Goal: Task Accomplishment & Management: Use online tool/utility

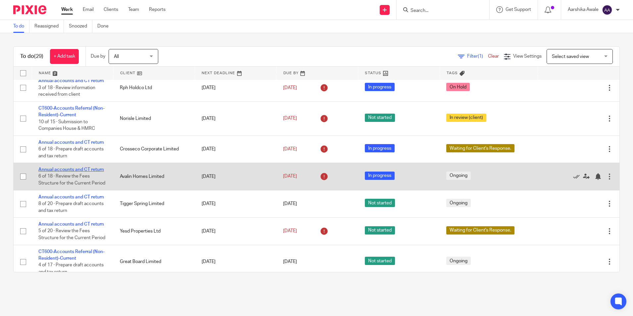
scroll to position [99, 0]
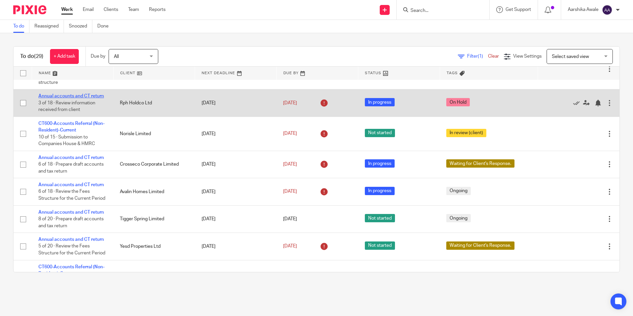
click at [77, 94] on link "Annual accounts and CT return" at bounding box center [71, 96] width 66 height 5
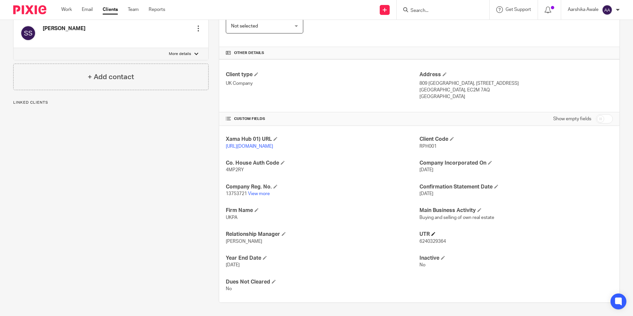
scroll to position [135, 0]
click at [260, 193] on link "View more" at bounding box center [259, 193] width 22 height 5
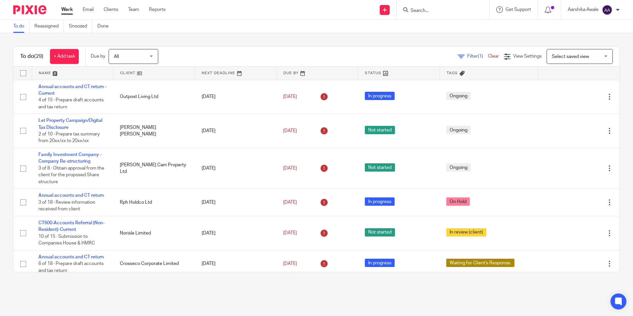
scroll to position [66, 0]
